Goal: Navigation & Orientation: Find specific page/section

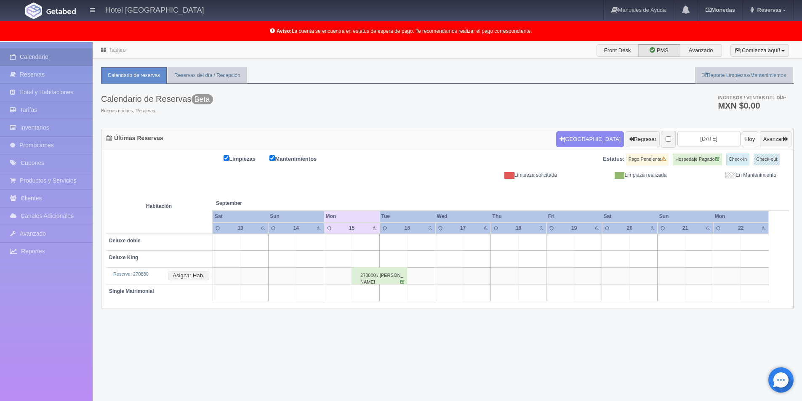
click at [742, 142] on button "Hoy" at bounding box center [750, 139] width 16 height 16
click at [771, 143] on button "Avanzar" at bounding box center [776, 139] width 32 height 16
click at [765, 139] on button "Avanzar" at bounding box center [776, 139] width 32 height 16
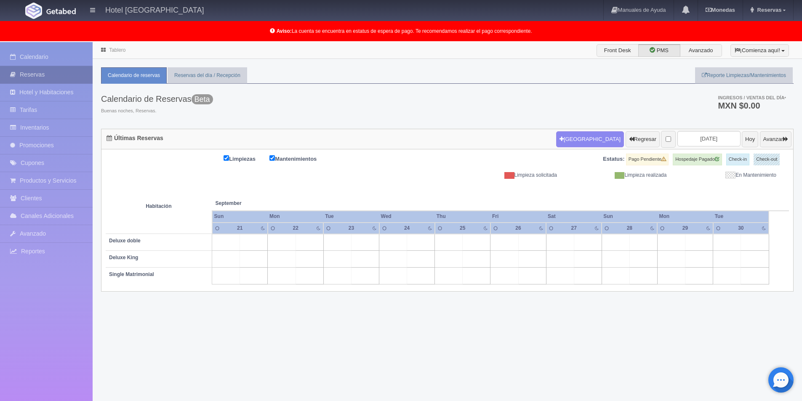
click at [48, 75] on link "Reservas" at bounding box center [46, 74] width 93 height 17
click at [60, 59] on link "Calendario" at bounding box center [46, 56] width 93 height 17
click at [51, 57] on link "Calendario" at bounding box center [46, 56] width 93 height 17
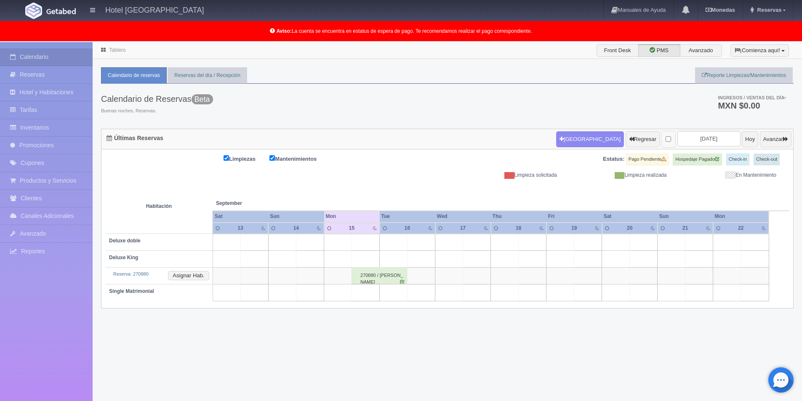
click at [666, 140] on input "checkbox" at bounding box center [668, 138] width 5 height 5
checkbox input "false"
click at [773, 142] on button "Avanzar" at bounding box center [776, 139] width 32 height 16
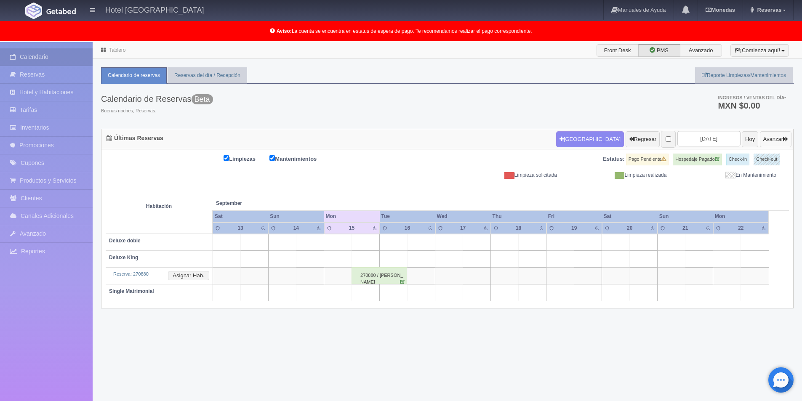
click at [773, 142] on button "Avanzar" at bounding box center [776, 139] width 32 height 16
click at [635, 146] on button "Regresar" at bounding box center [643, 139] width 34 height 16
